Goal: Find specific page/section: Find specific page/section

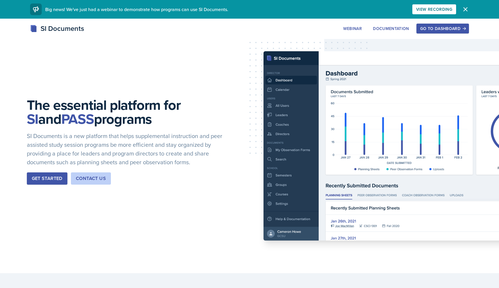
click at [456, 30] on div "Go to Dashboard" at bounding box center [442, 28] width 45 height 5
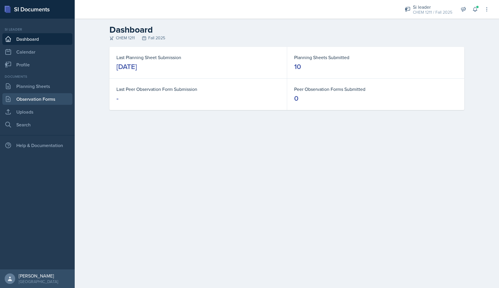
click at [61, 97] on link "Observation Forms" at bounding box center [37, 99] width 70 height 12
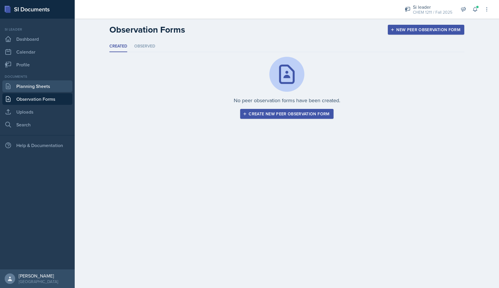
click at [60, 86] on link "Planning Sheets" at bounding box center [37, 87] width 70 height 12
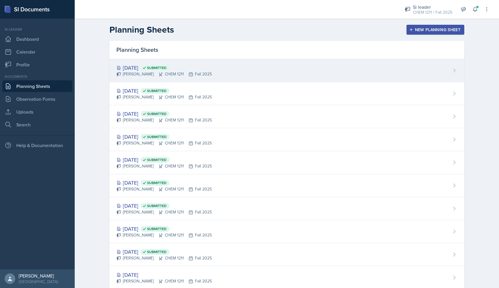
click at [164, 79] on div "[DATE] Submitted [PERSON_NAME] CHEM 1211 Fall 2025" at bounding box center [286, 70] width 355 height 23
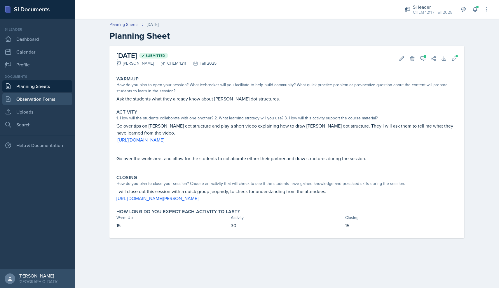
click at [57, 97] on link "Observation Forms" at bounding box center [37, 99] width 70 height 12
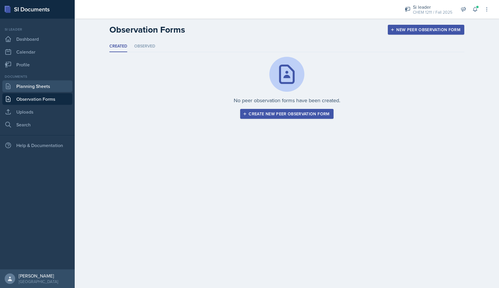
click at [51, 91] on link "Planning Sheets" at bounding box center [37, 87] width 70 height 12
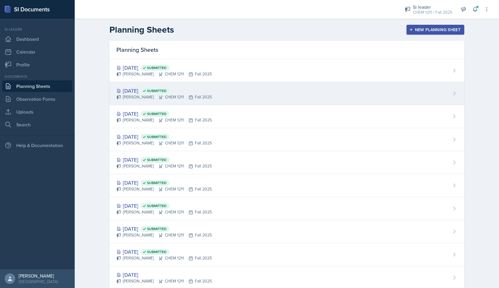
click at [163, 99] on icon at bounding box center [160, 97] width 5 height 5
